Goal: Find specific page/section

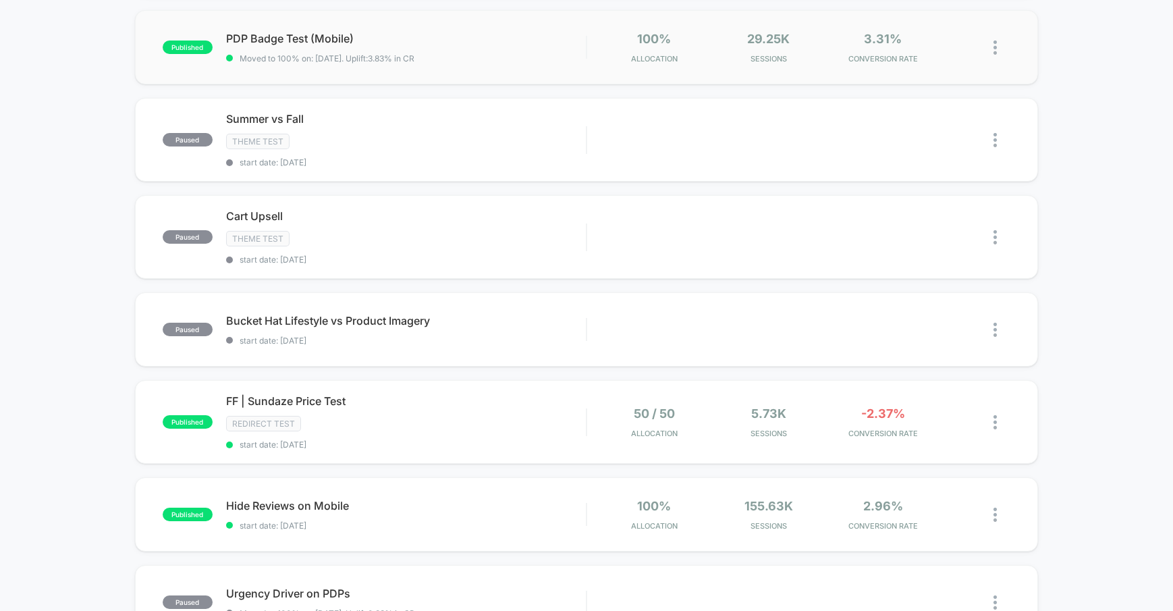
scroll to position [216, 0]
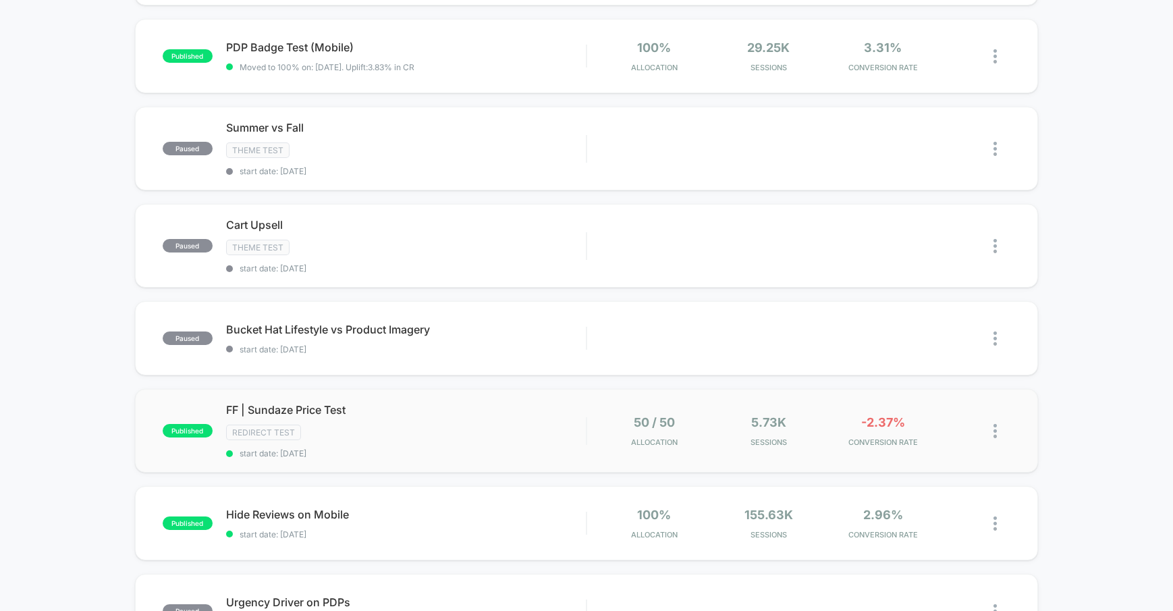
click at [506, 401] on div "published FF | Sundaze Price Test Redirect Test start date: [DATE] 50 / 50 Allo…" at bounding box center [586, 431] width 903 height 84
